Goal: Task Accomplishment & Management: Use online tool/utility

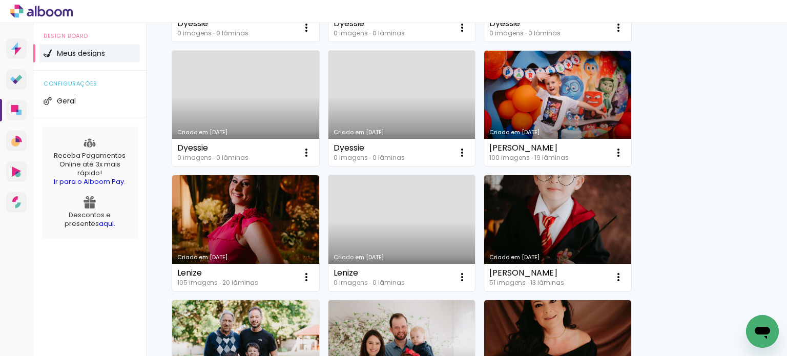
scroll to position [461, 0]
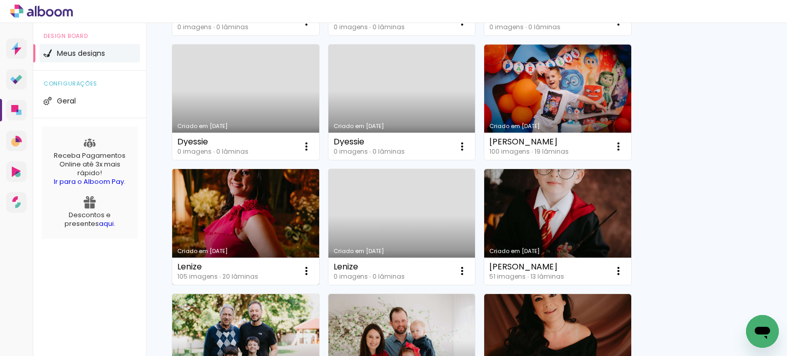
click at [232, 219] on link "Criado em [DATE]" at bounding box center [245, 227] width 147 height 116
